Goal: Information Seeking & Learning: Learn about a topic

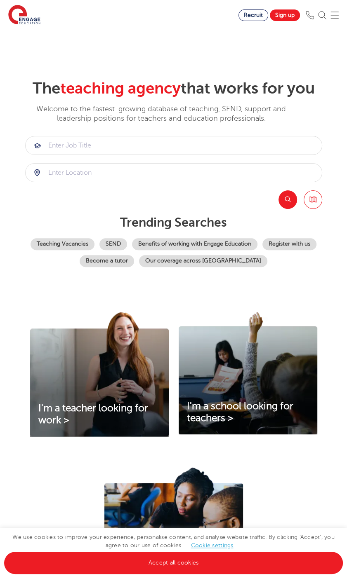
scroll to position [82, 0]
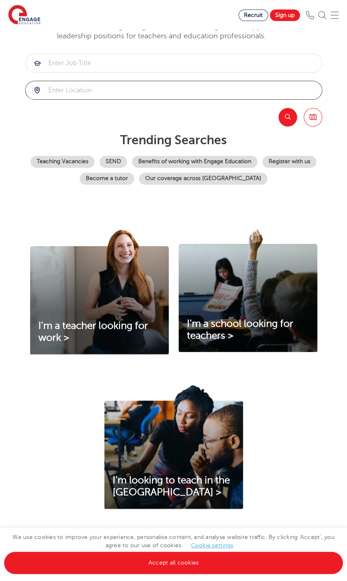
click at [132, 88] on input "search" at bounding box center [174, 90] width 296 height 18
click button "Submit" at bounding box center [0, 0] width 0 height 0
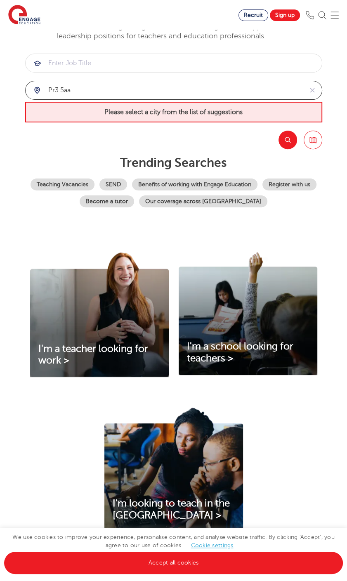
click at [132, 88] on input "pr3 5aa" at bounding box center [164, 90] width 277 height 18
drag, startPoint x: 122, startPoint y: 89, endPoint x: 35, endPoint y: 90, distance: 87.4
click at [35, 90] on div "pr3 5aa" at bounding box center [164, 90] width 277 height 18
type input "[PERSON_NAME]"
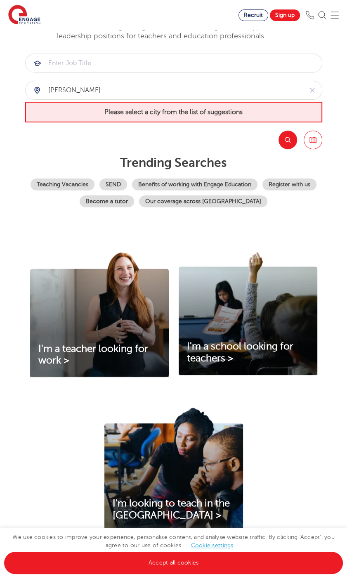
click at [264, 112] on span "Please select a city from the list of suggestions" at bounding box center [173, 112] width 297 height 21
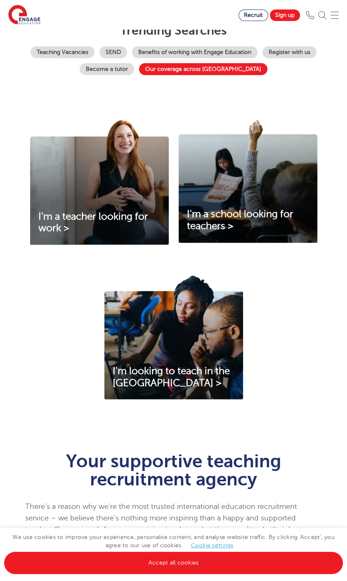
scroll to position [124, 0]
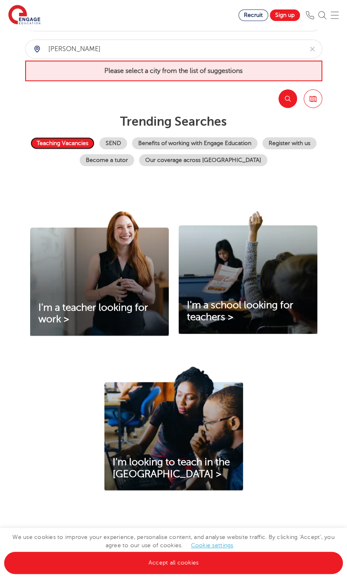
click at [47, 142] on link "Teaching Vacancies" at bounding box center [62, 143] width 64 height 12
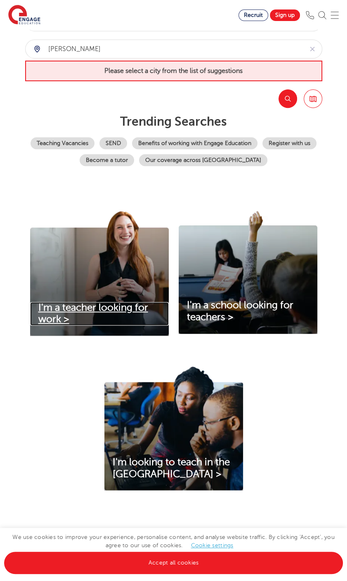
click at [116, 312] on span "I'm a teacher looking for work >" at bounding box center [93, 313] width 110 height 23
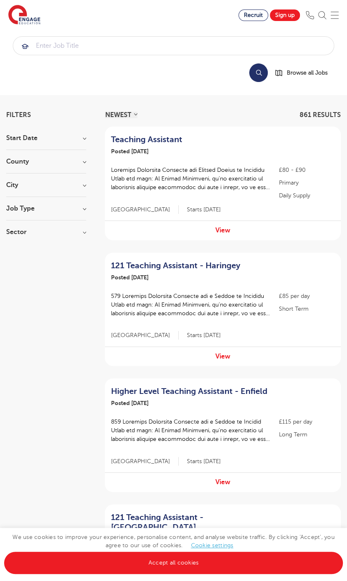
click at [82, 159] on h3 "County" at bounding box center [46, 161] width 80 height 7
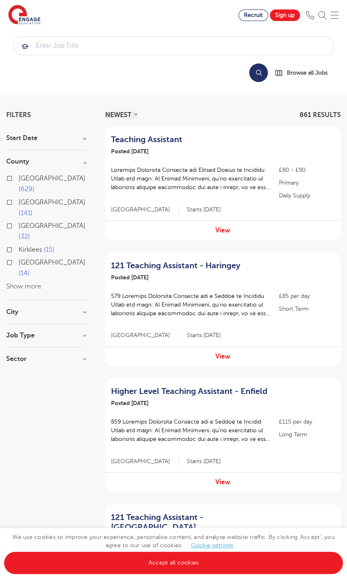
click at [26, 283] on button "Show more" at bounding box center [23, 286] width 35 height 7
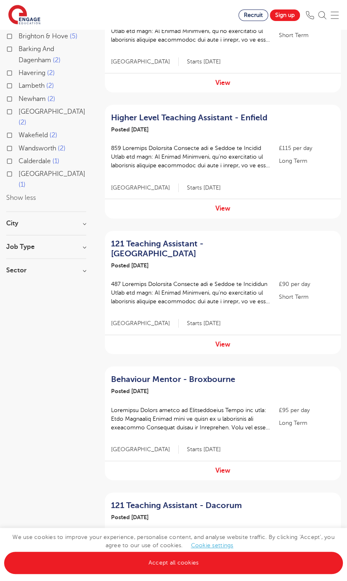
scroll to position [330, 0]
